Goal: Information Seeking & Learning: Check status

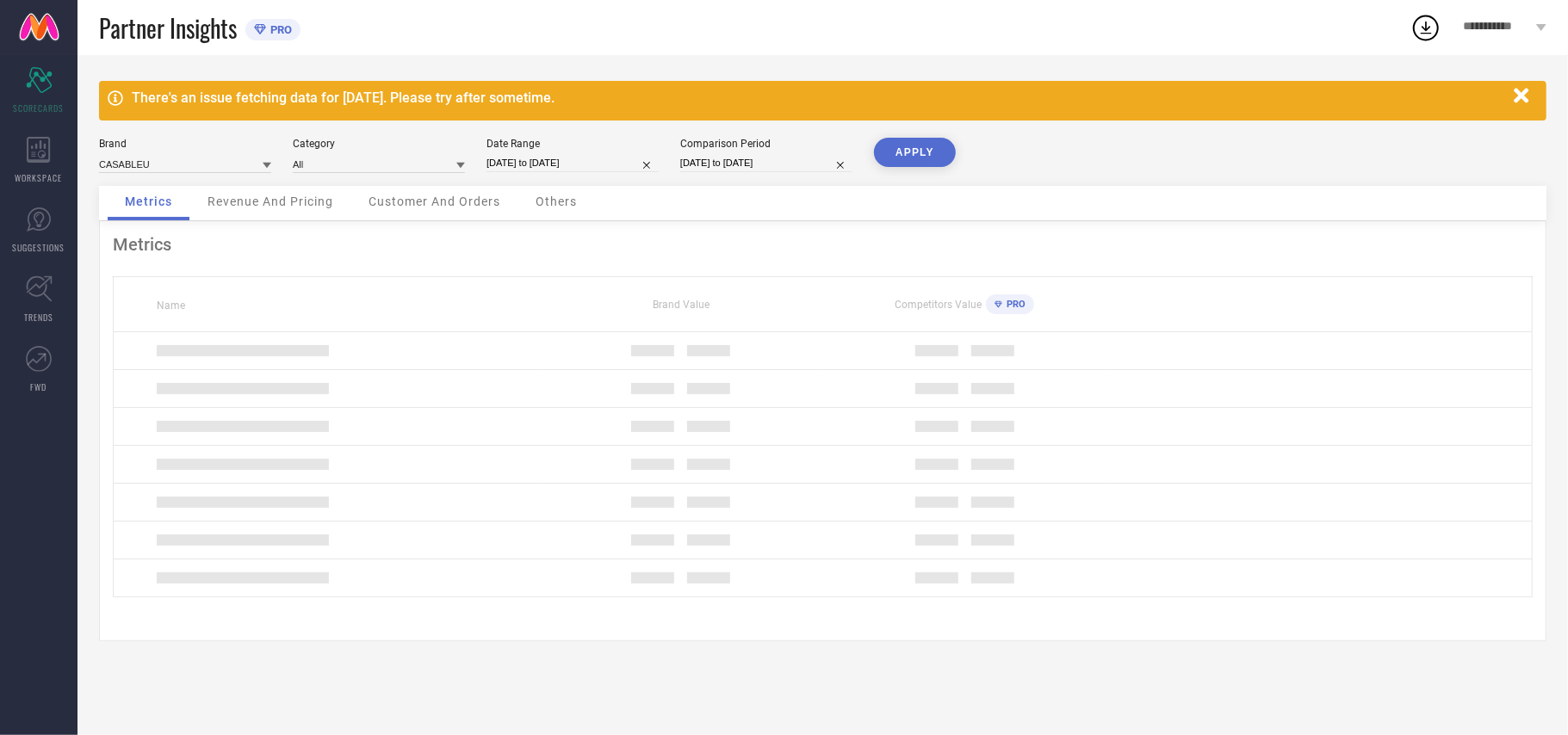
select select "7"
select select "2025"
select select "8"
select select "2025"
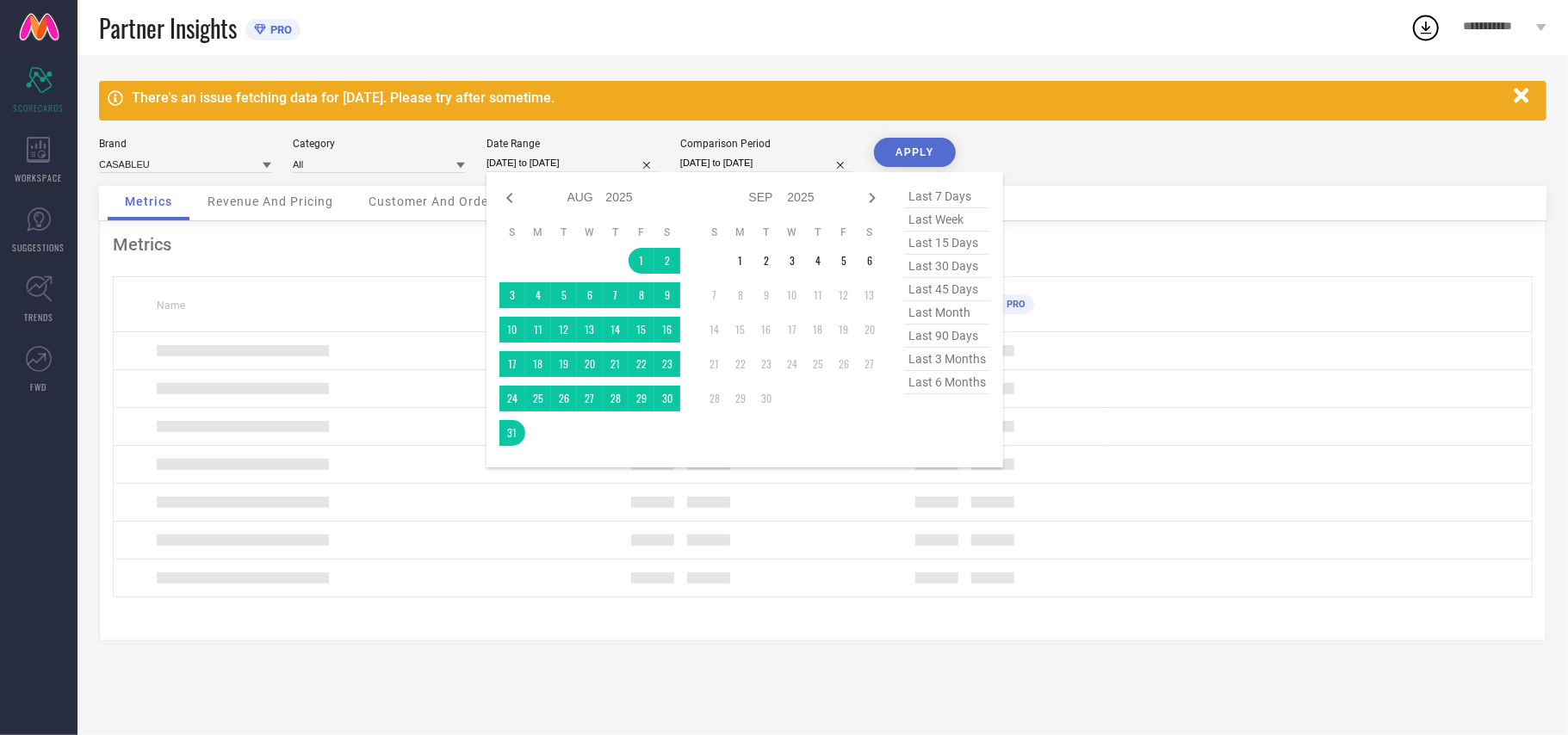
click at [548, 165] on input "01-08-2025 to 31-08-2025" at bounding box center [572, 163] width 172 height 18
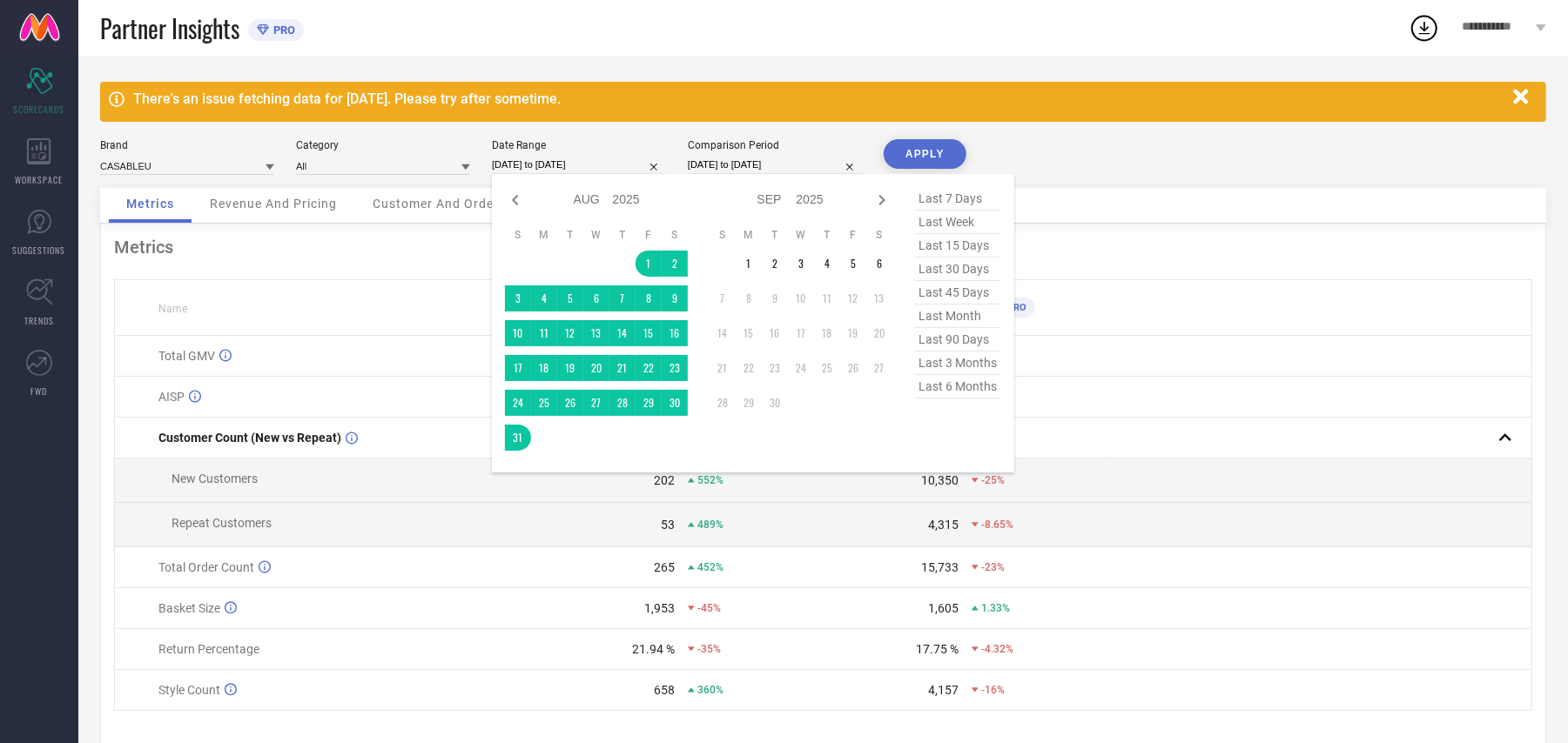
click at [1147, 155] on div "Brand CASABLEU Category All Date Range 01-08-2025 to 31-08-2025 Jan Feb Mar Apr…" at bounding box center [823, 164] width 1446 height 49
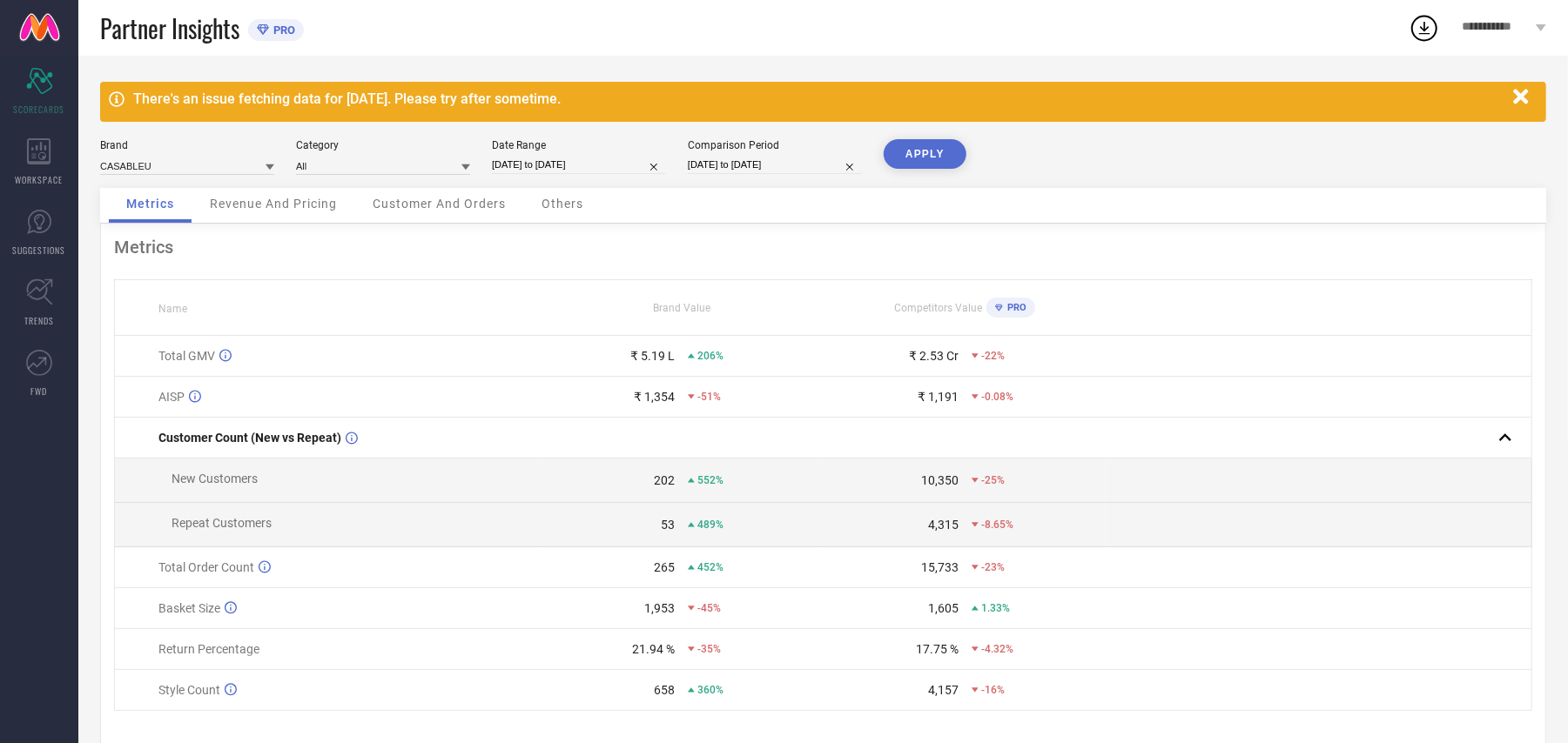
click at [597, 167] on input "01-08-2025 to 31-08-2025" at bounding box center [579, 165] width 174 height 18
select select "7"
select select "2025"
select select "8"
select select "2025"
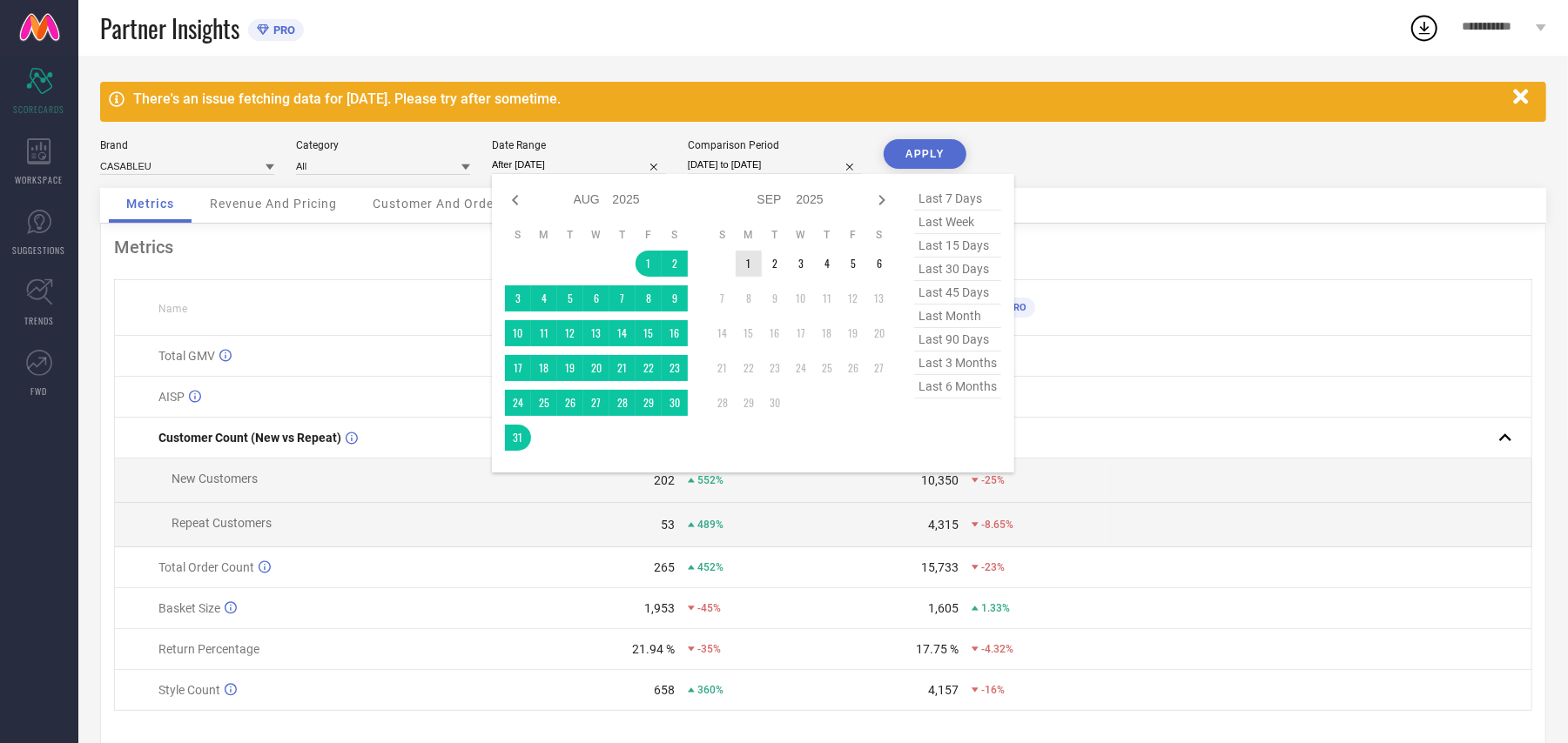
click at [739, 265] on td "1" at bounding box center [749, 264] width 26 height 26
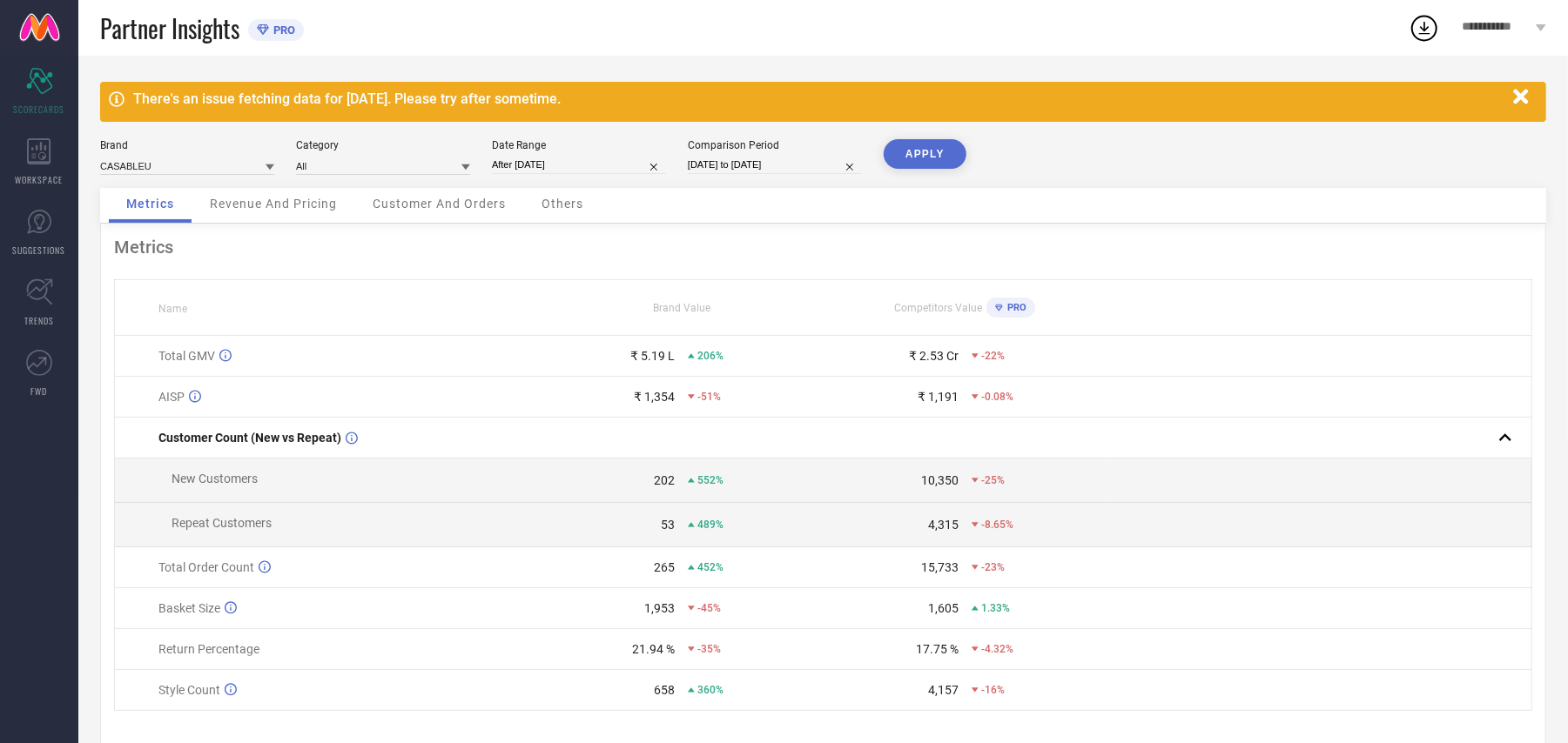
type input "[DATE] to [DATE]"
click at [938, 165] on button "APPLY" at bounding box center [925, 154] width 83 height 30
click at [40, 223] on icon at bounding box center [39, 222] width 26 height 26
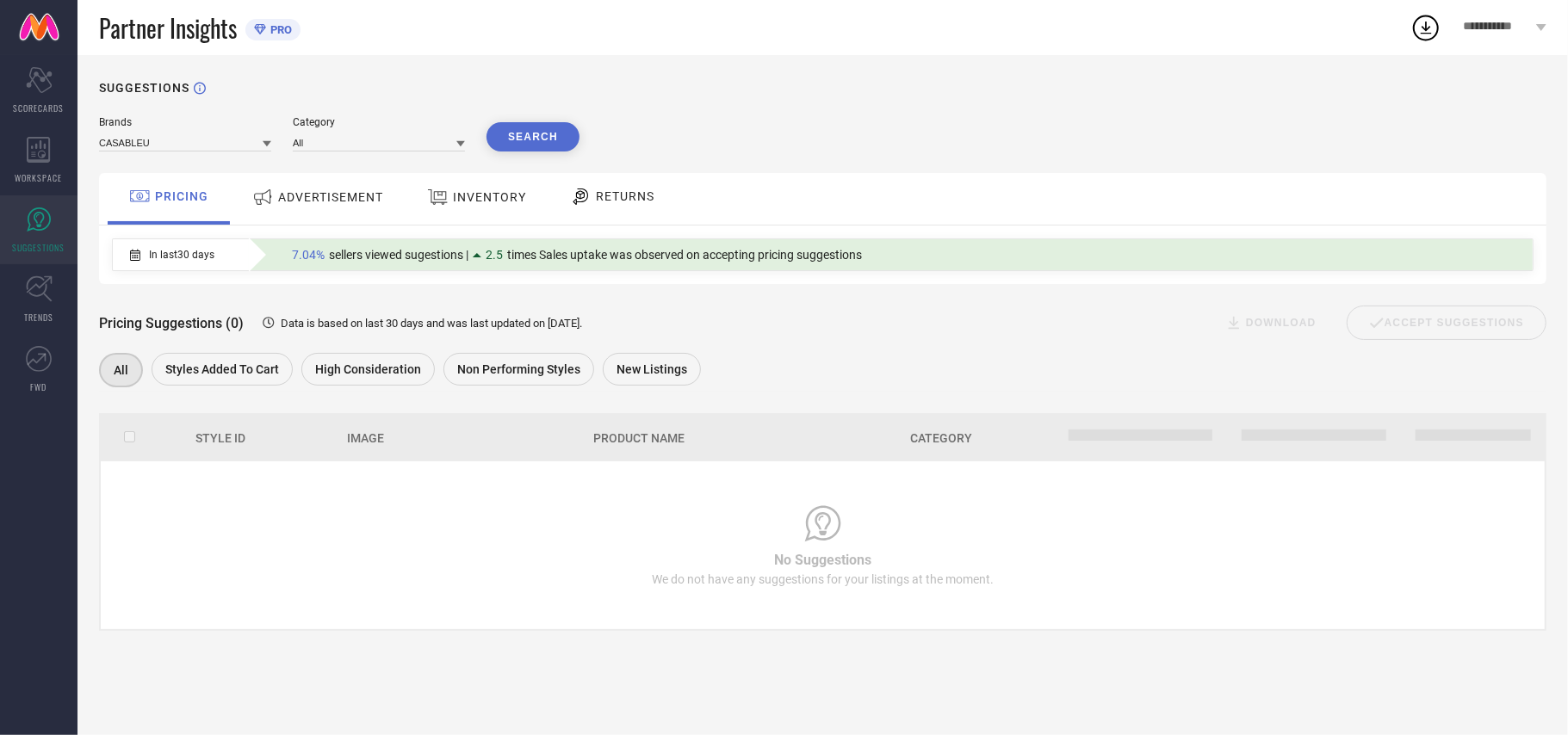
click at [349, 195] on span "ADVERTISEMENT" at bounding box center [331, 197] width 105 height 14
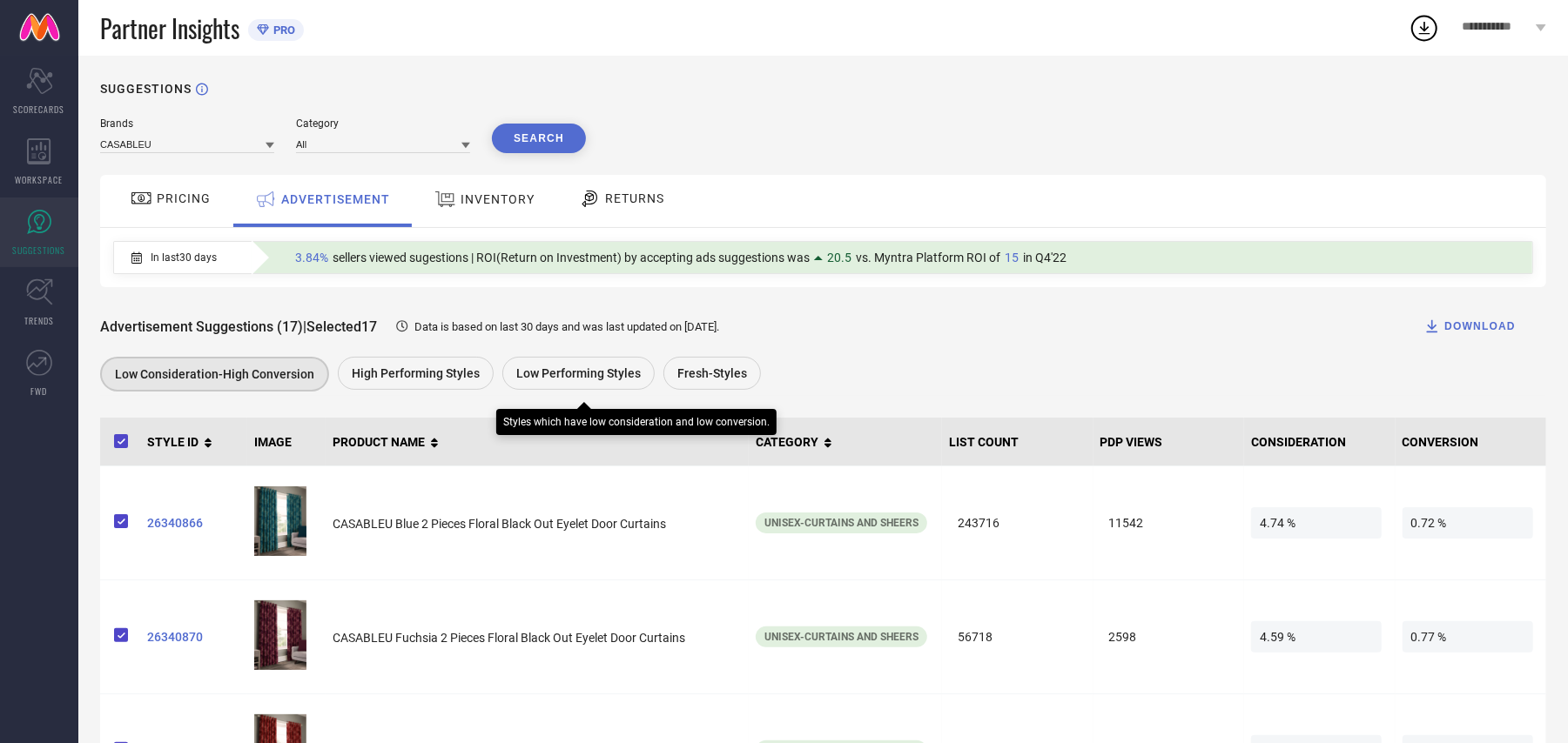
click at [443, 389] on div "High Performing Styles" at bounding box center [416, 373] width 156 height 33
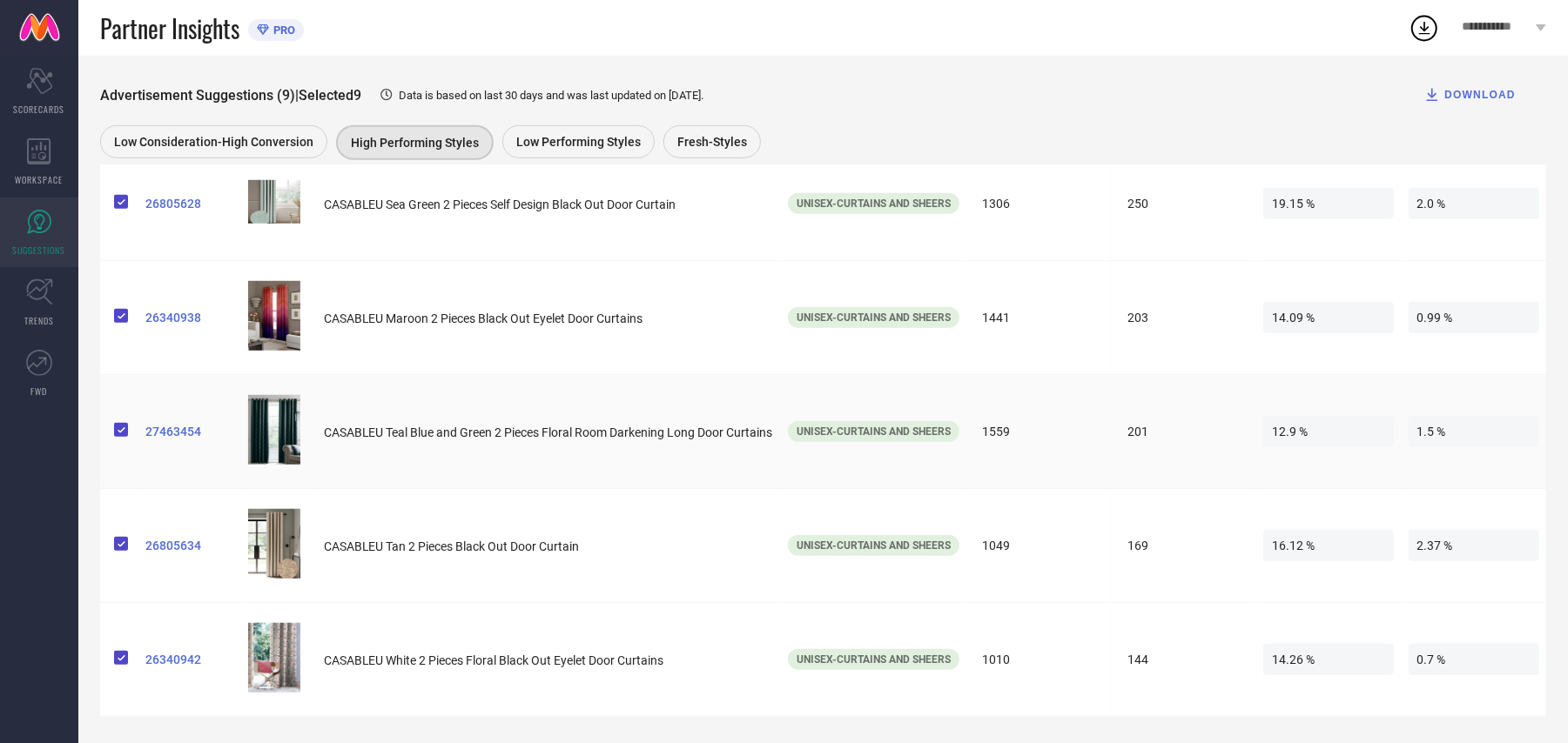
scroll to position [87, 0]
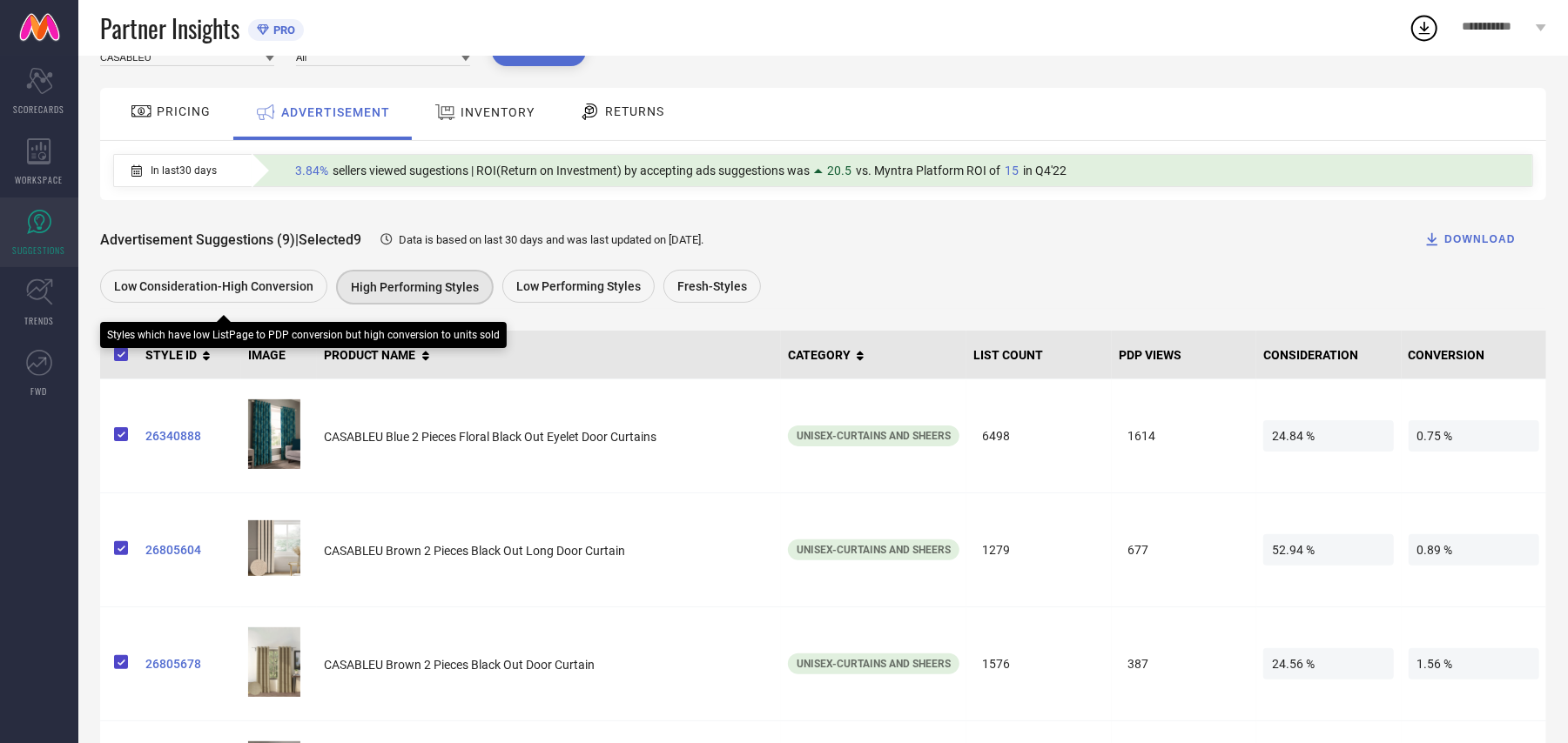
click at [144, 286] on span "Low Consideration-High Conversion" at bounding box center [214, 287] width 200 height 14
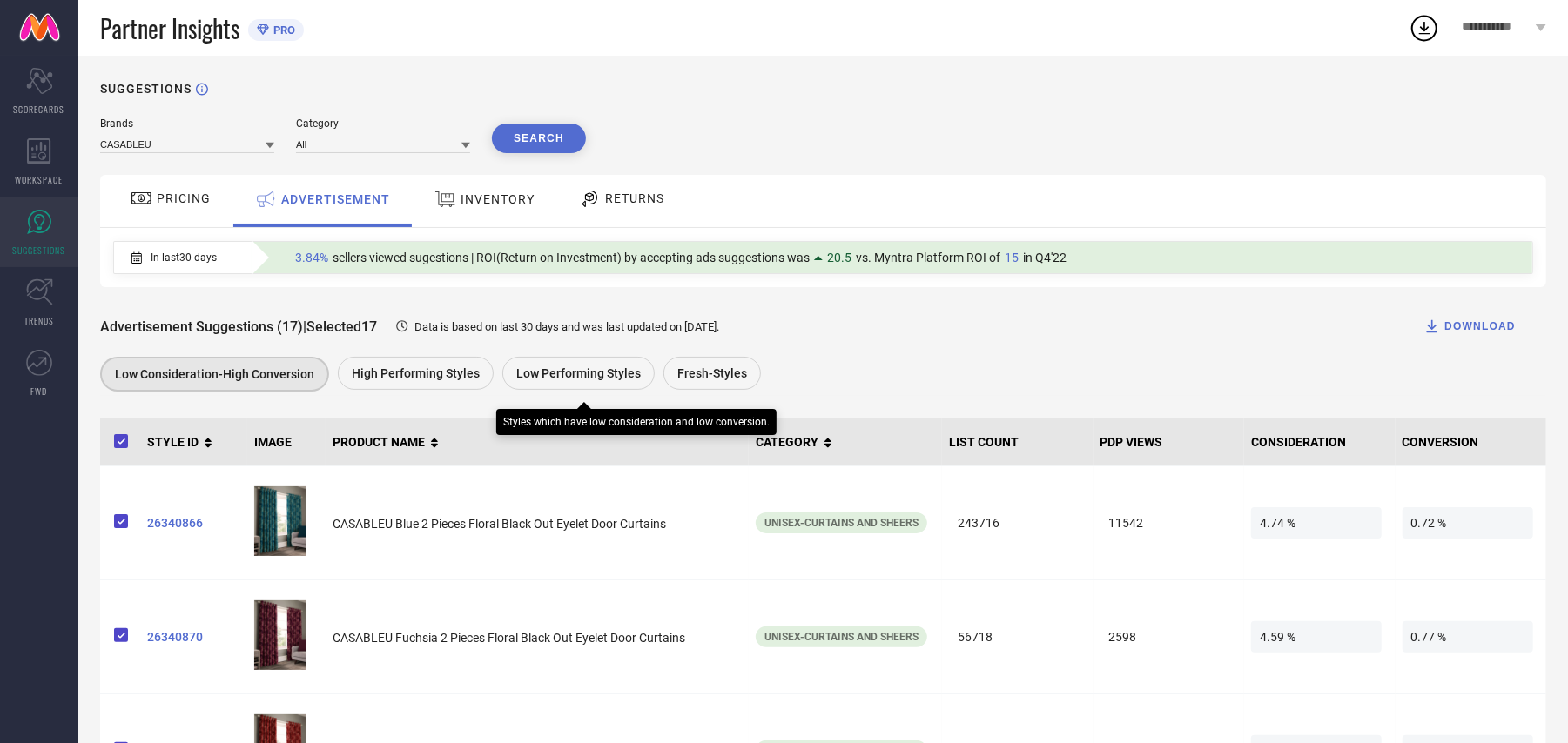
click at [618, 380] on span "Low Performing Styles" at bounding box center [578, 373] width 125 height 14
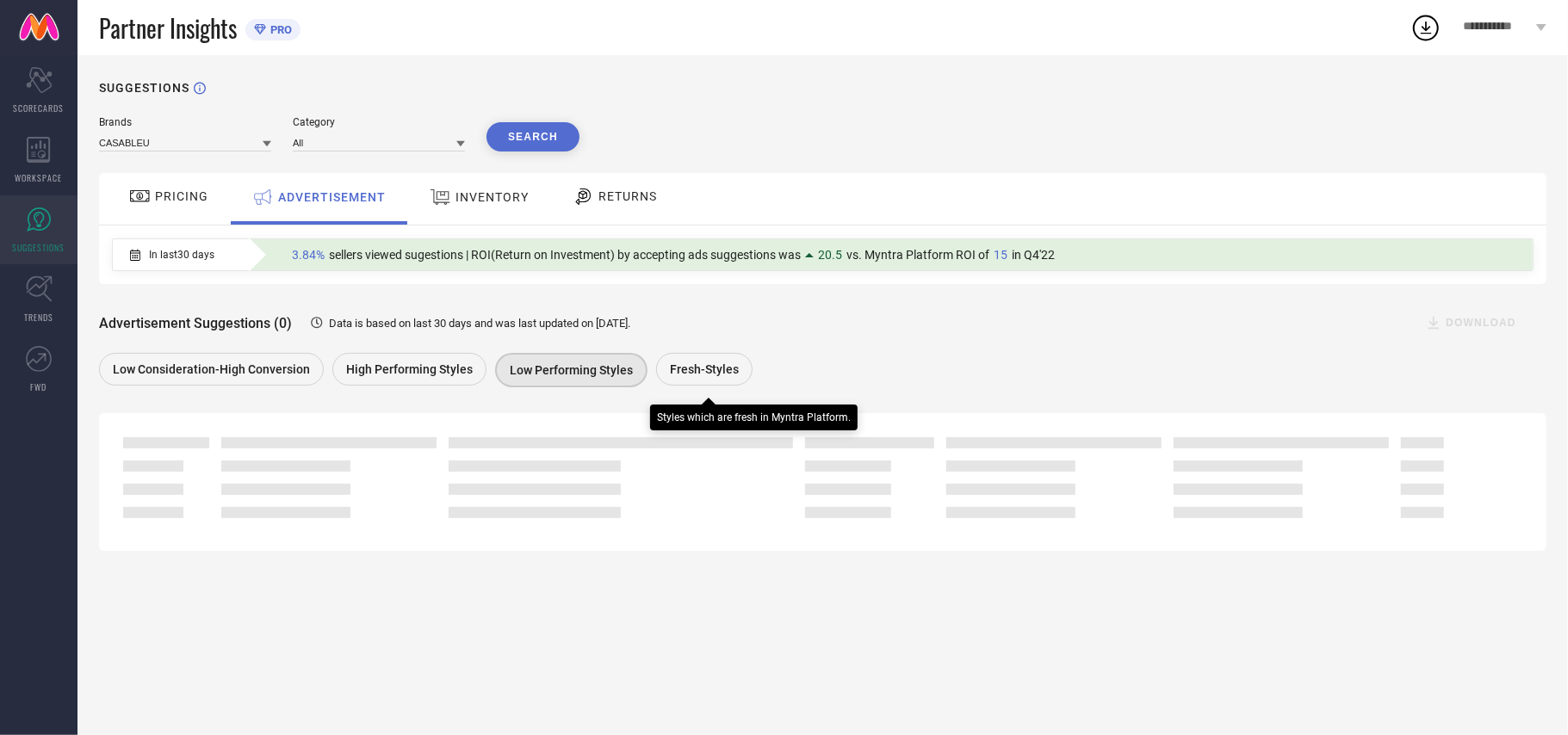
click at [723, 370] on span "Fresh-Styles" at bounding box center [704, 369] width 69 height 14
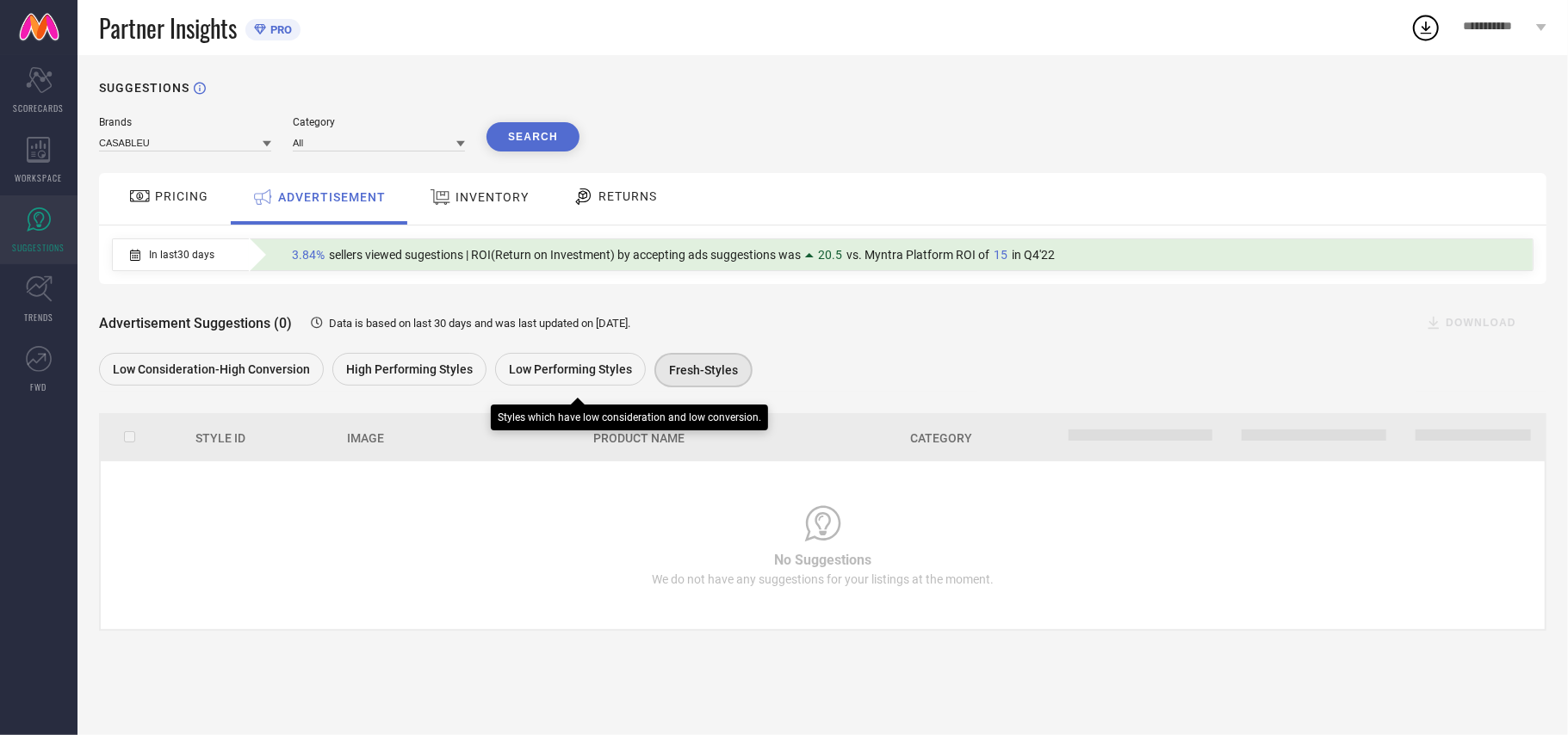
click at [599, 369] on span "Low Performing Styles" at bounding box center [570, 369] width 123 height 14
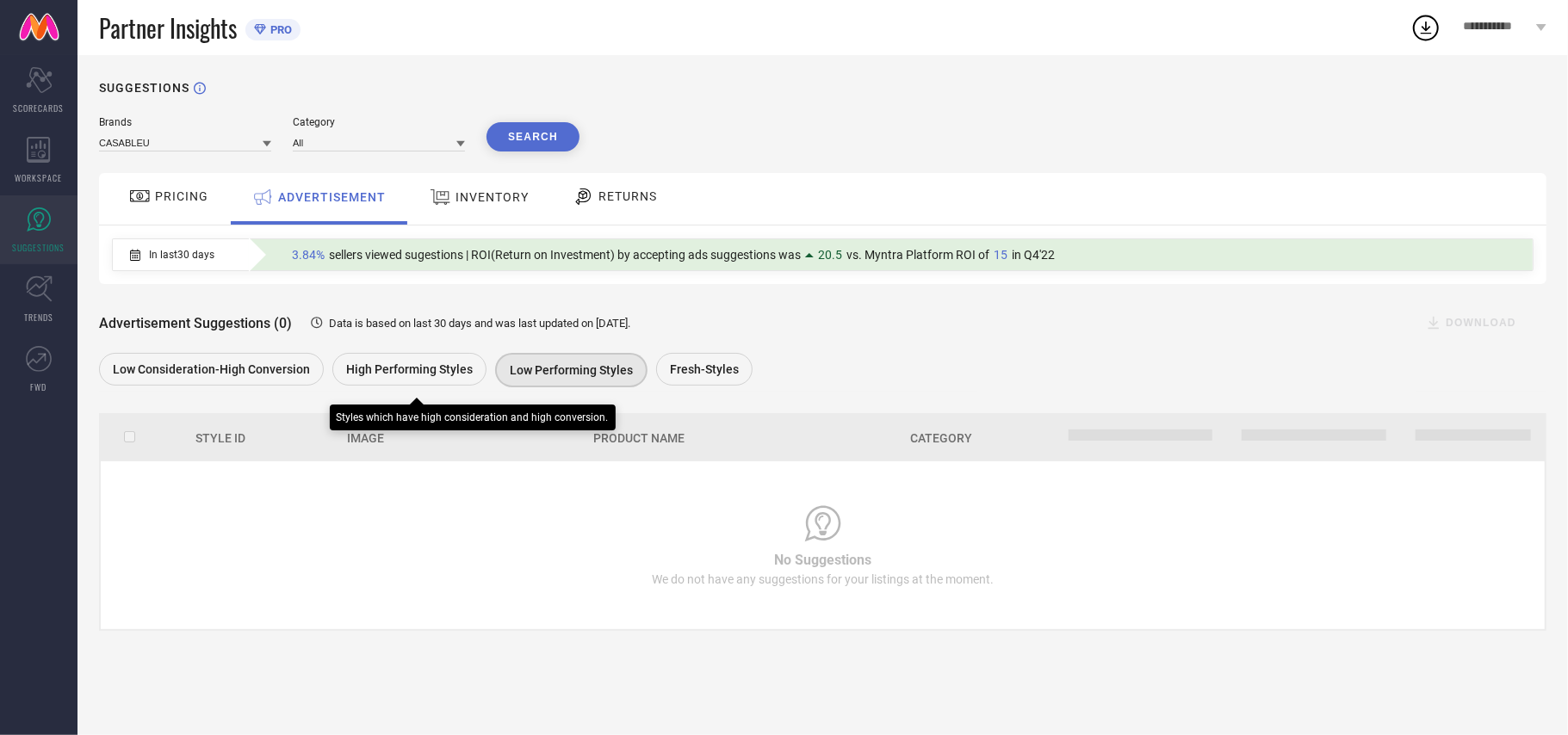
click at [373, 368] on span "High Performing Styles" at bounding box center [409, 369] width 127 height 14
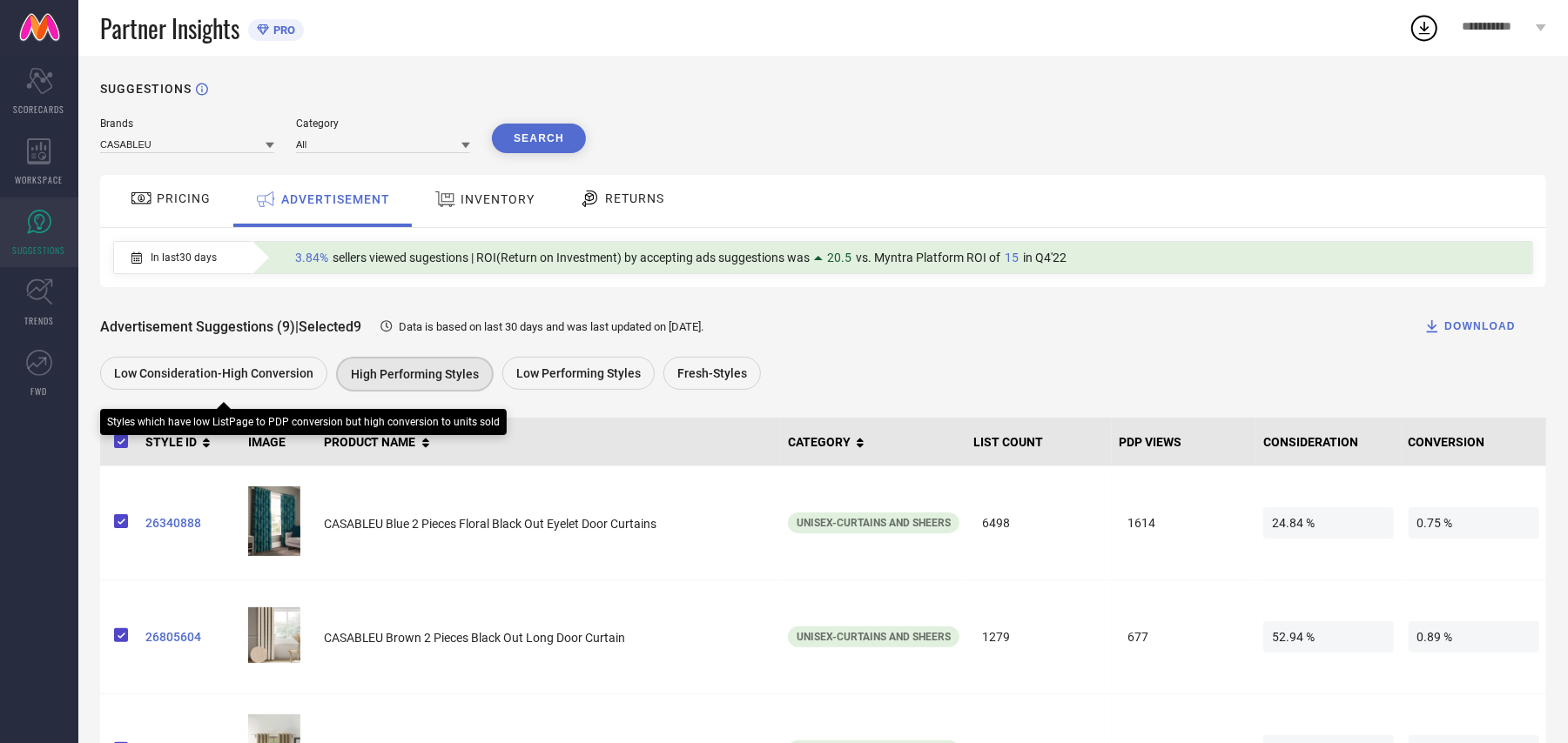
click at [202, 379] on span "Low Consideration-High Conversion" at bounding box center [214, 373] width 200 height 14
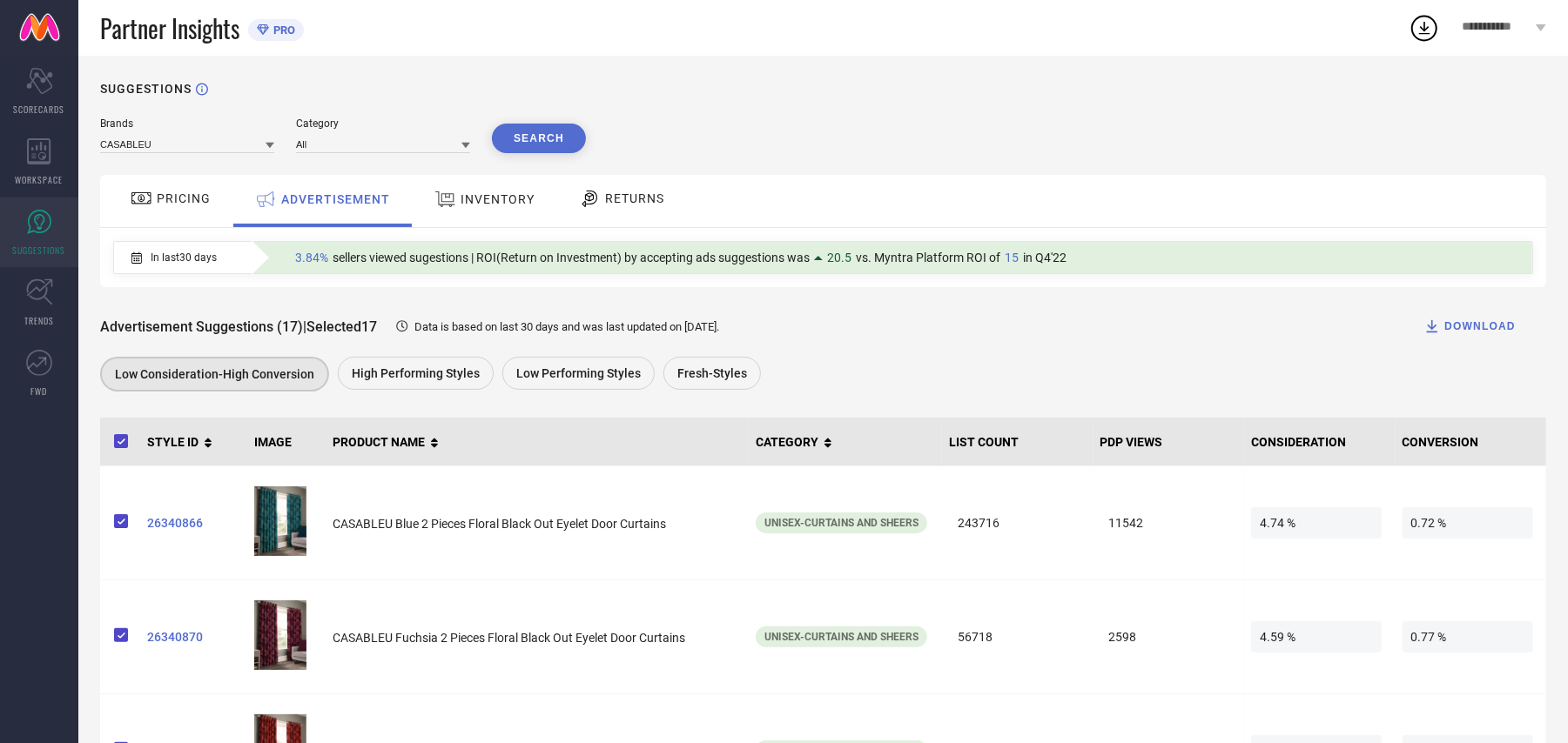
click at [176, 209] on div "PRICING" at bounding box center [171, 199] width 89 height 30
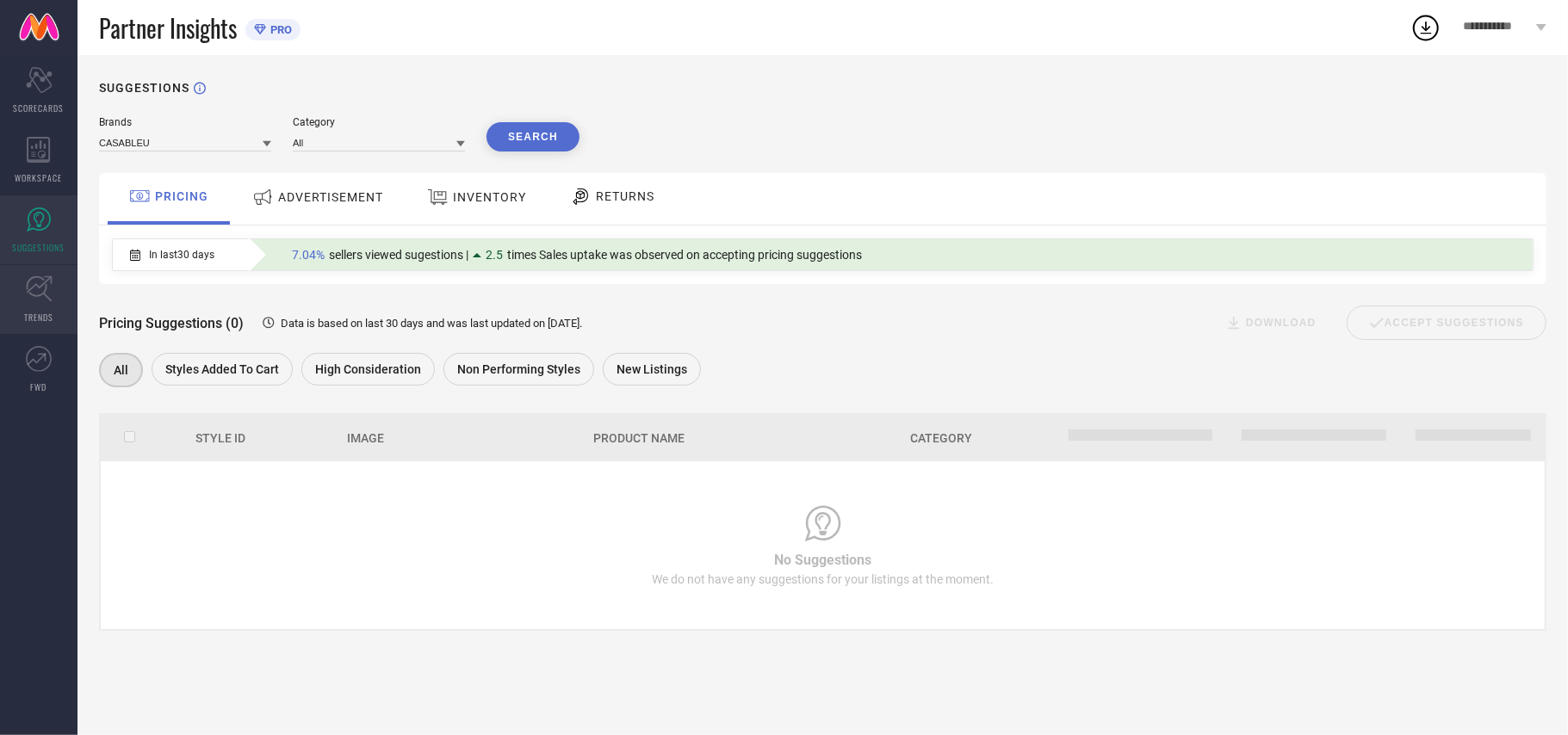
click at [29, 294] on icon at bounding box center [39, 290] width 26 height 26
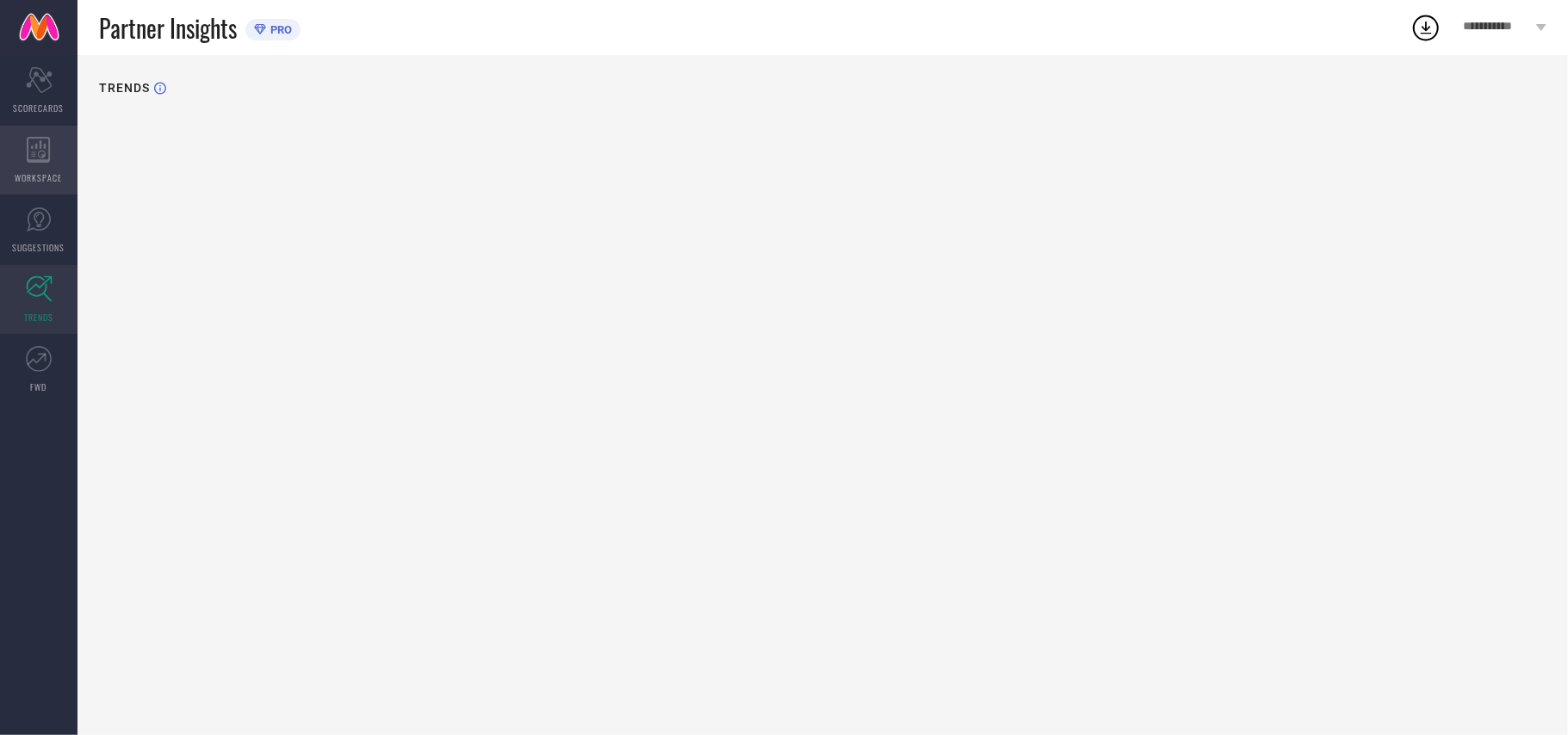
click at [41, 156] on icon at bounding box center [39, 150] width 24 height 26
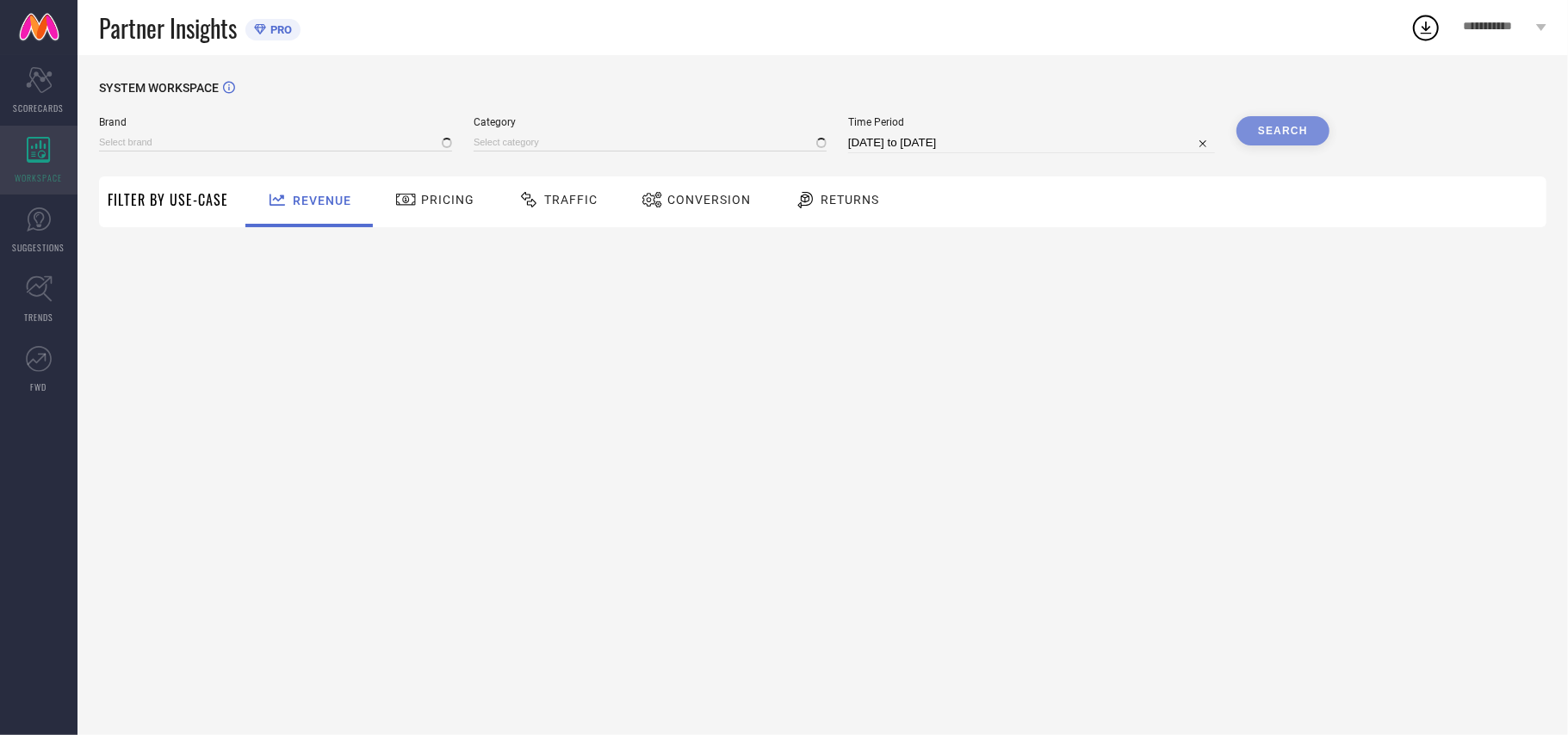
type input "CASABLEU"
type input "All"
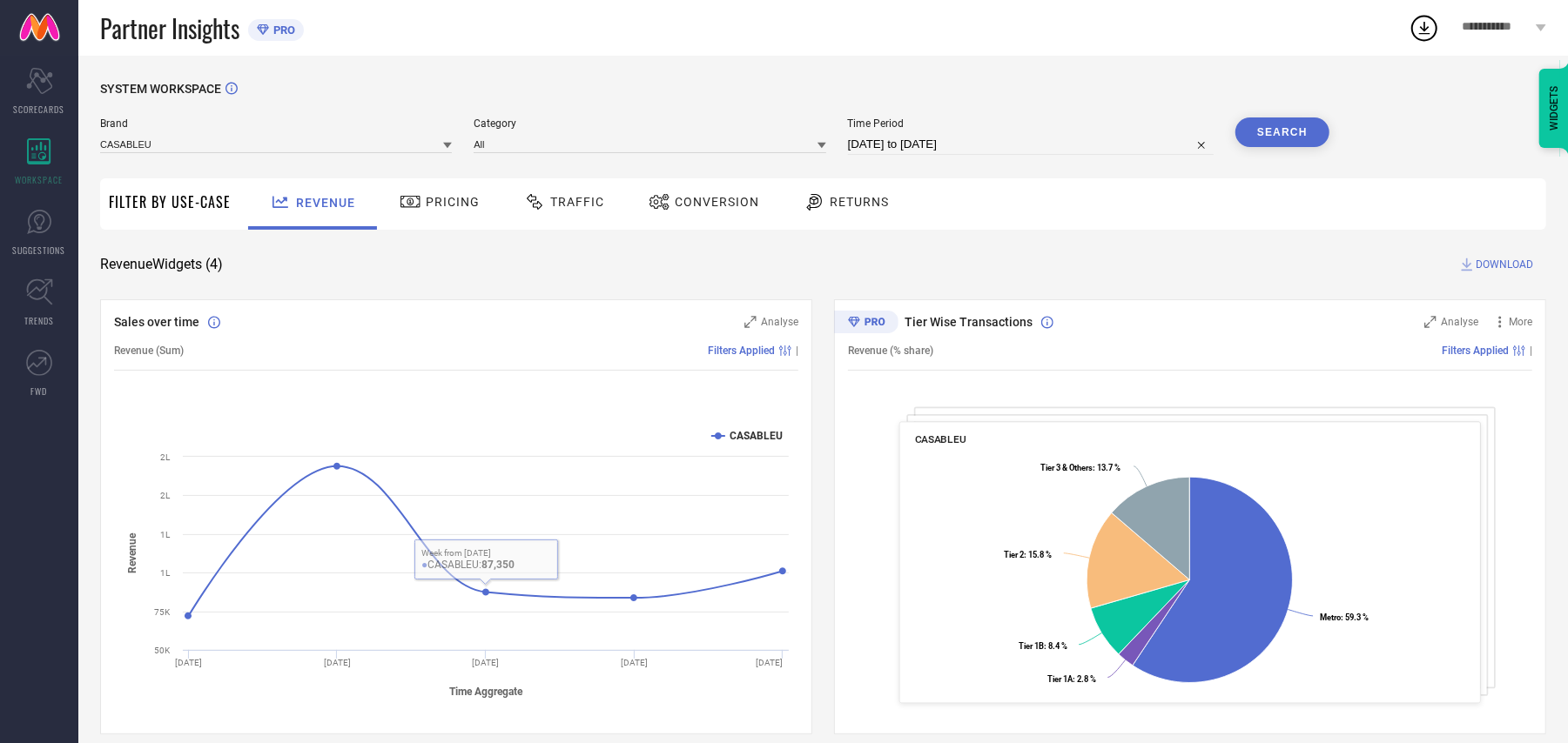
click at [445, 204] on span "Pricing" at bounding box center [452, 202] width 54 height 14
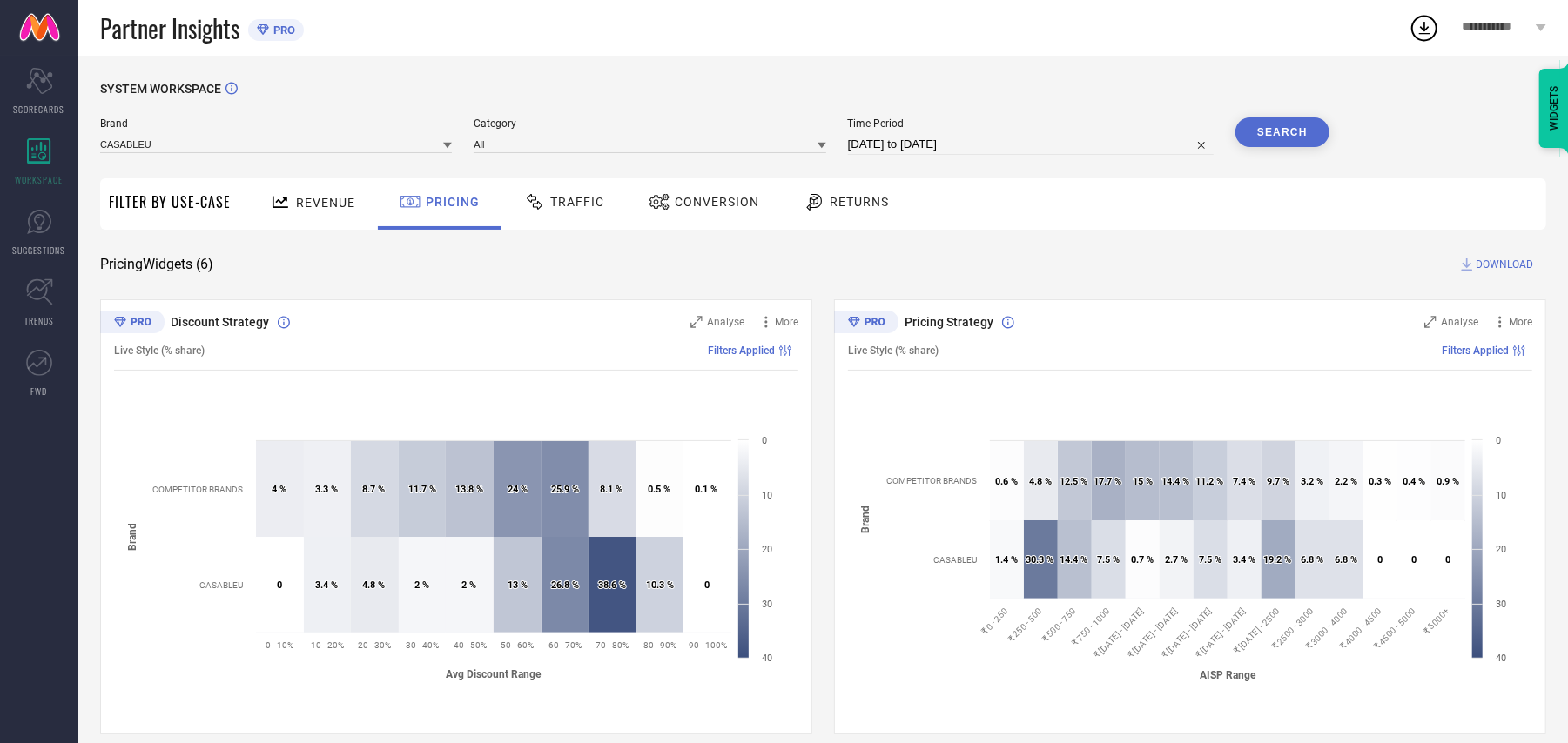
click at [601, 213] on div "Traffic" at bounding box center [564, 202] width 89 height 30
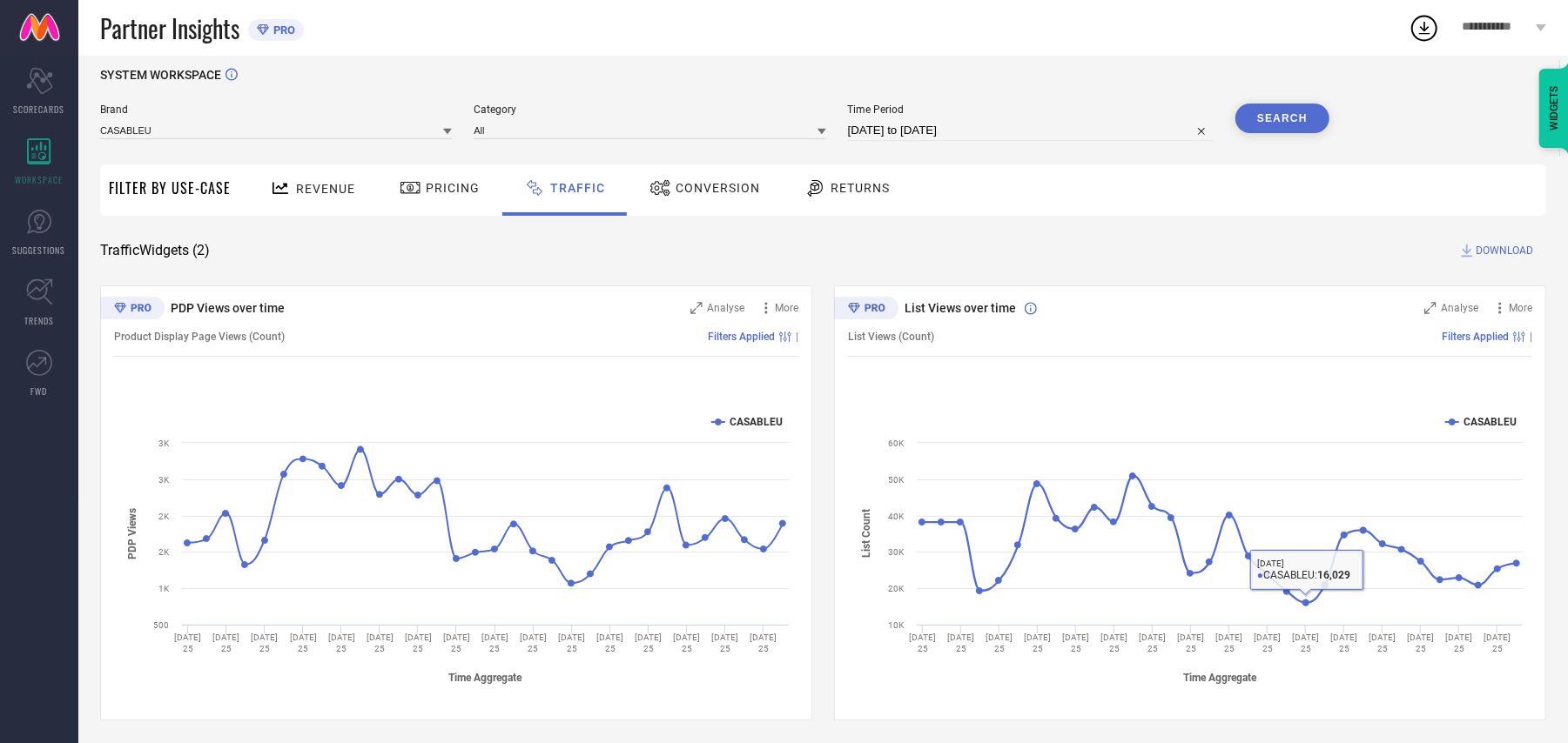
scroll to position [18, 0]
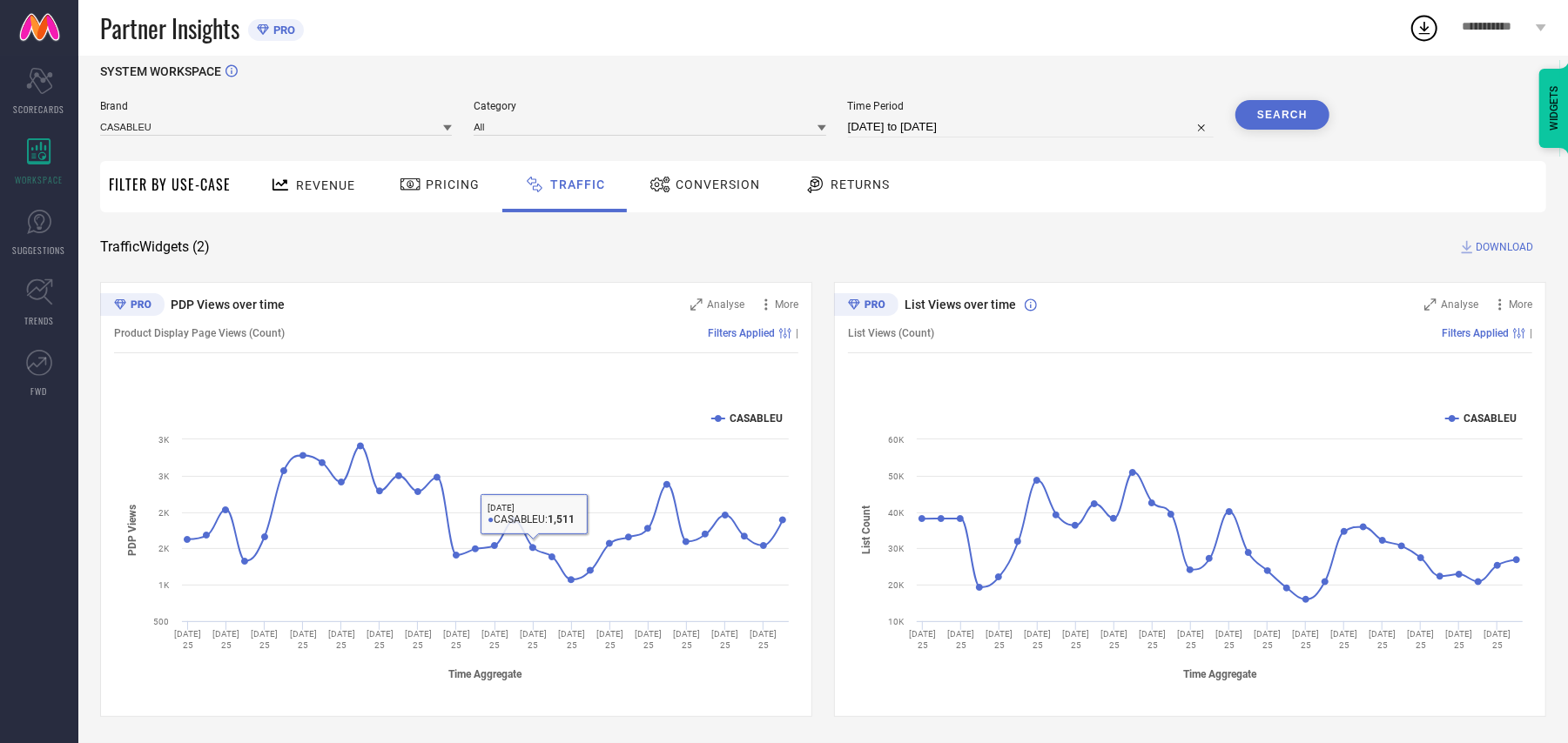
click at [731, 186] on span "Conversion" at bounding box center [717, 185] width 85 height 14
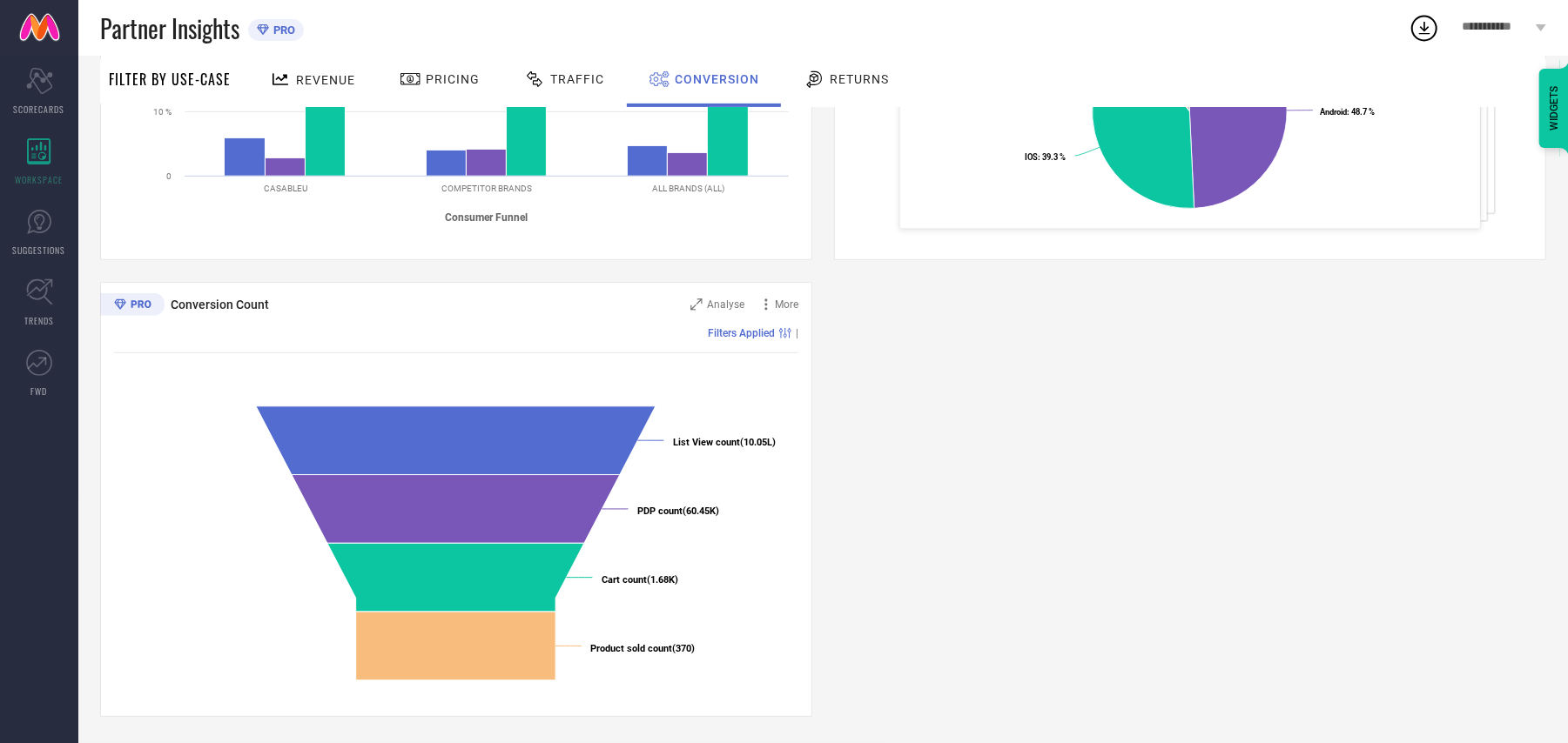
scroll to position [0, 0]
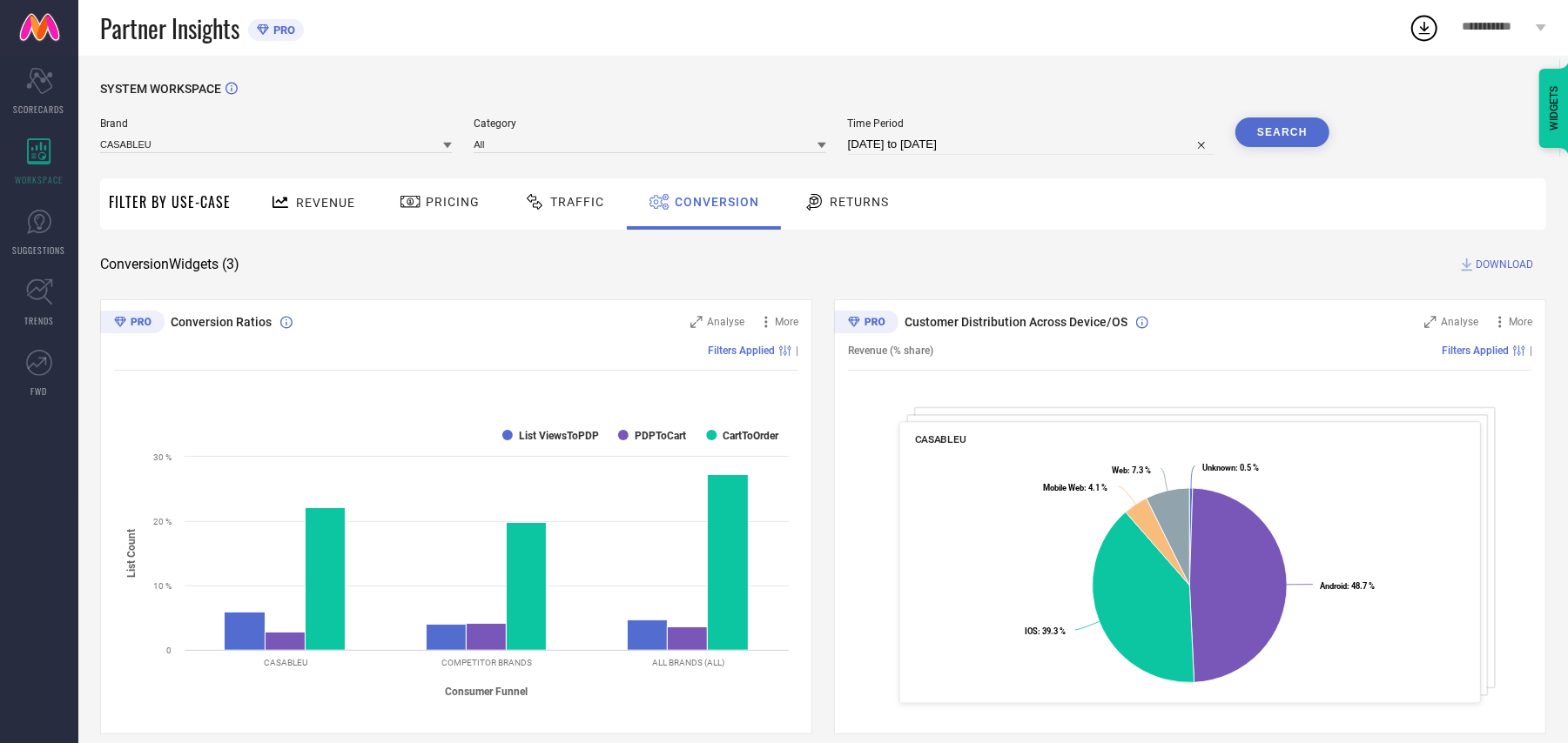
click at [25, 42] on link at bounding box center [39, 28] width 78 height 56
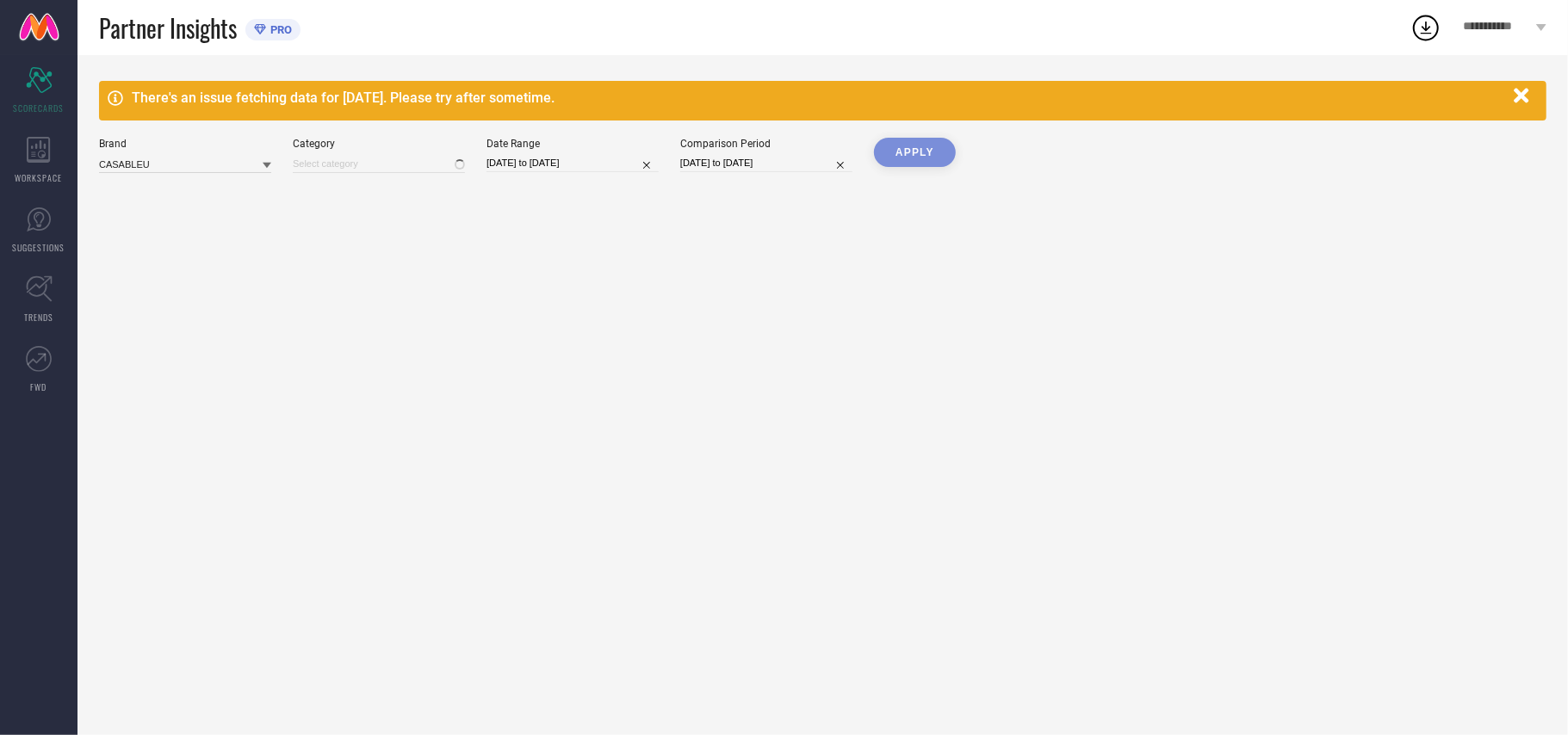
type input "All"
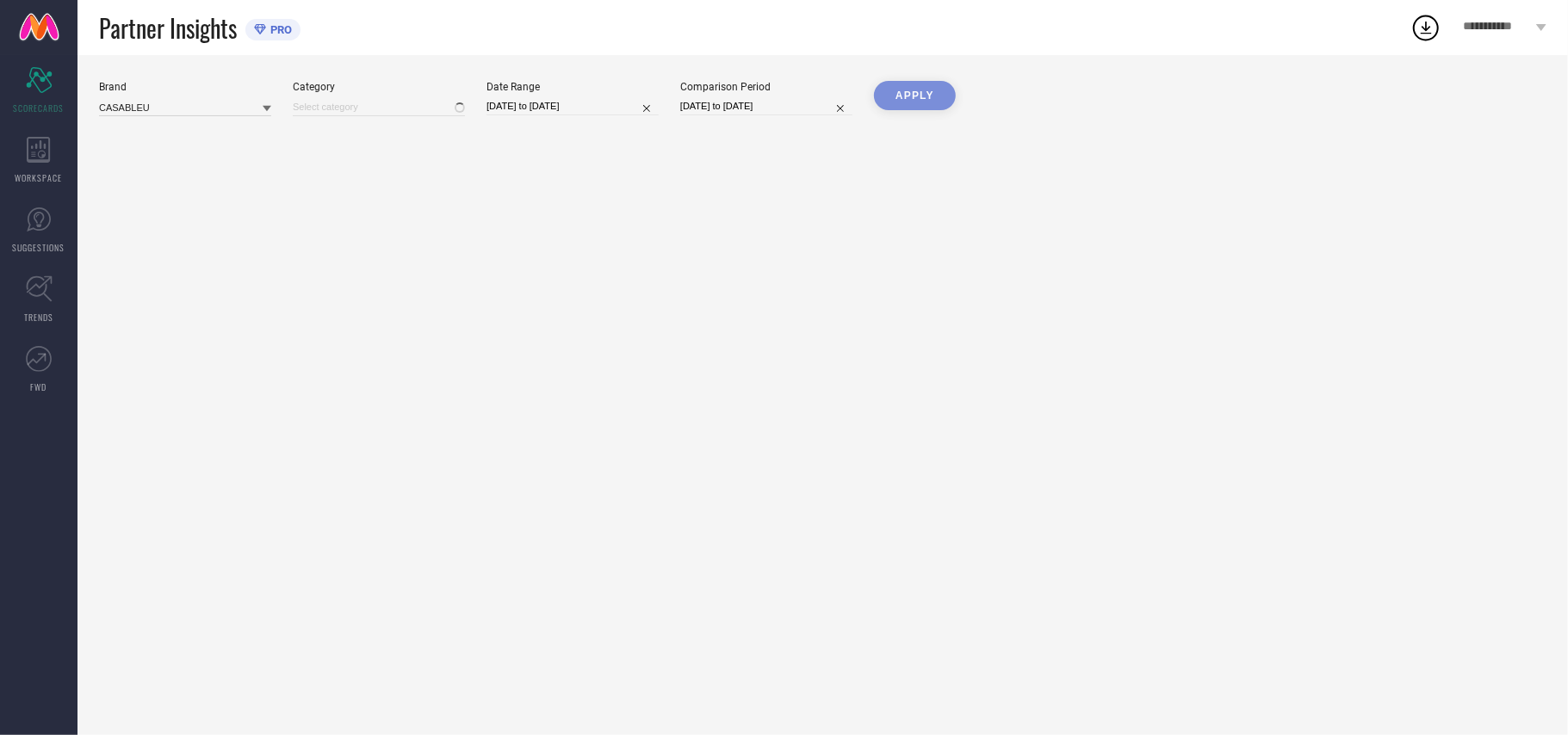
type input "All"
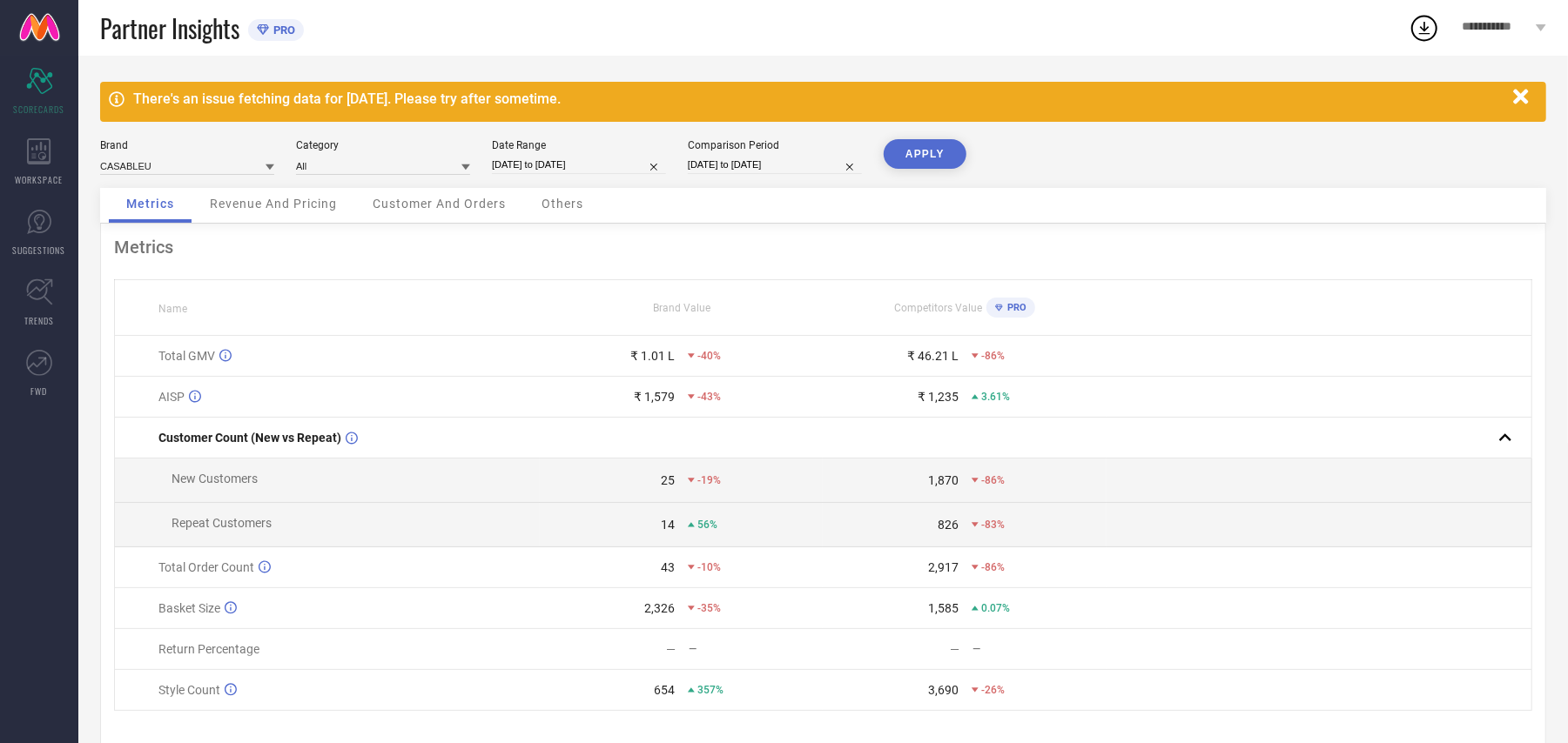
click at [597, 155] on div "Date Range [DATE] to [DATE]" at bounding box center [579, 157] width 174 height 36
